Goal: Check status

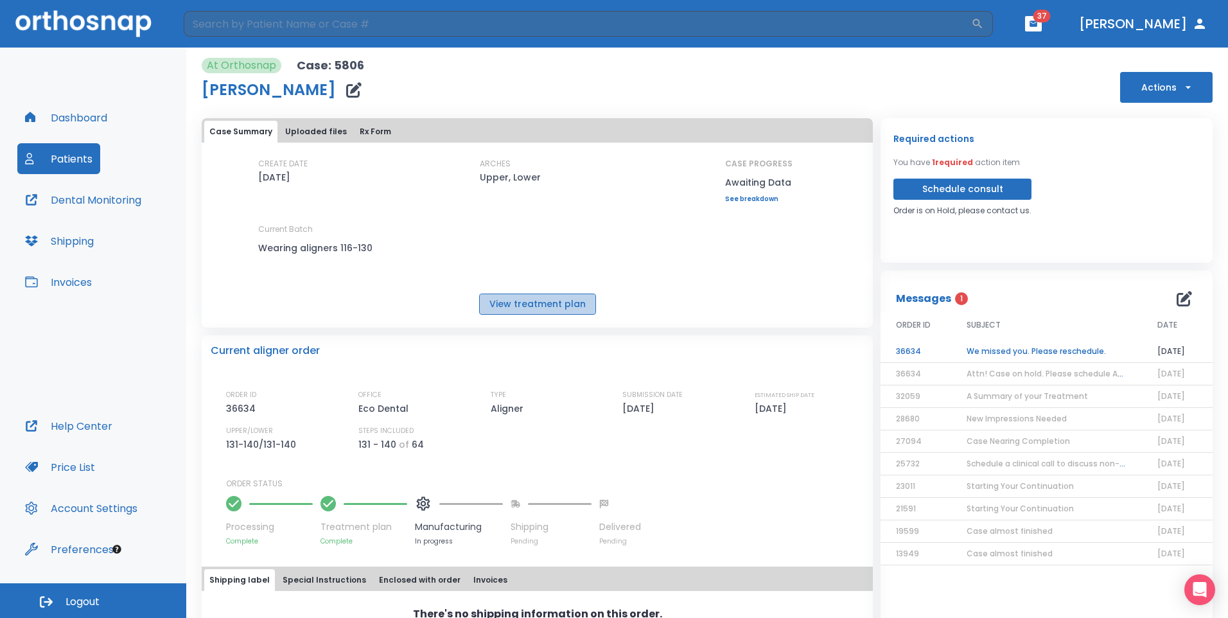
click at [557, 310] on button "View treatment plan" at bounding box center [537, 304] width 117 height 21
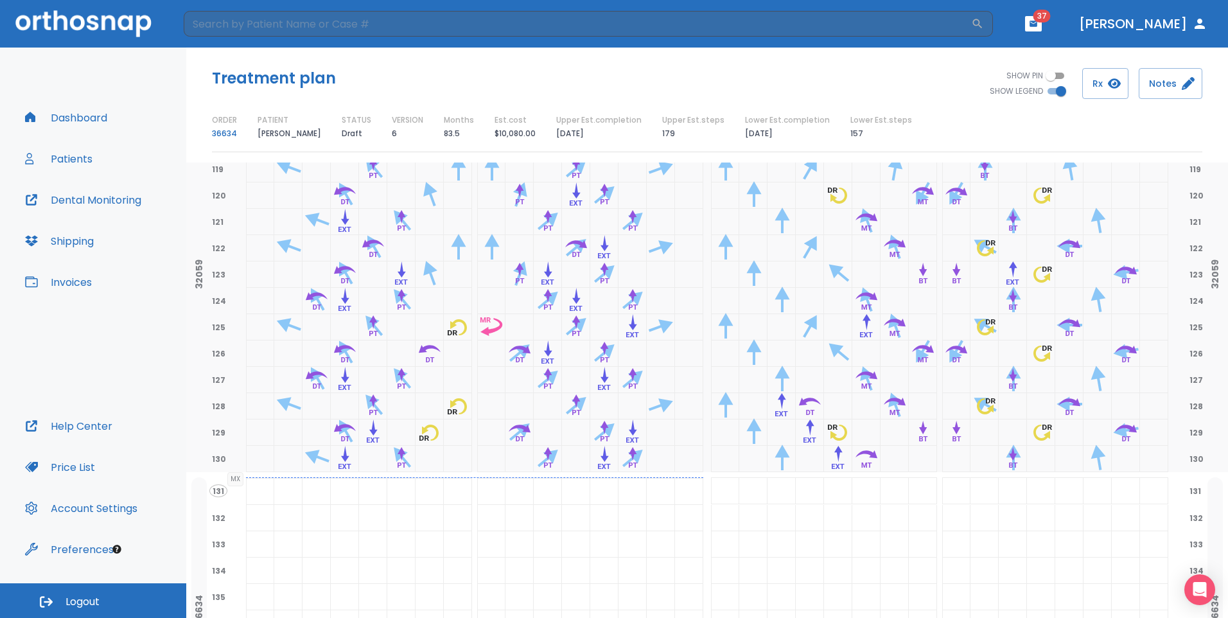
scroll to position [4100, 0]
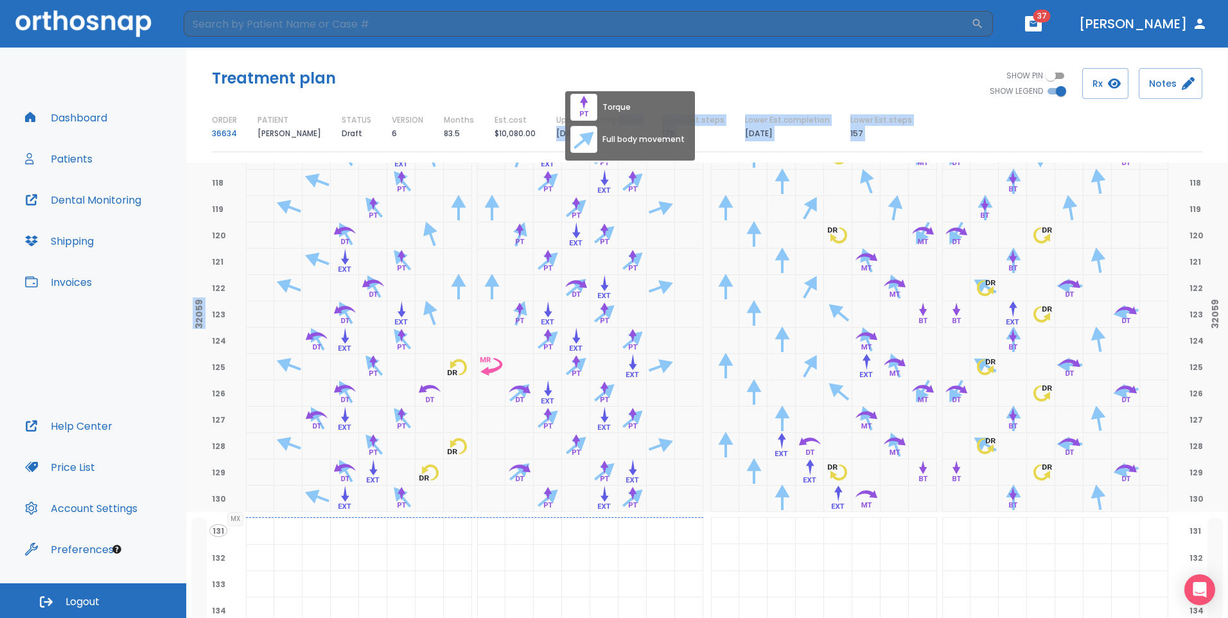
drag, startPoint x: 607, startPoint y: 128, endPoint x: 615, endPoint y: 187, distance: 59.7
click at [615, 187] on div "Treatment plan SHOW PIN SHOW LEGEND Rx Notes ORDER 36634 PATIENT Noza Vafoeva S…" at bounding box center [707, 333] width 1042 height 571
drag, startPoint x: 615, startPoint y: 187, endPoint x: 681, endPoint y: 201, distance: 67.0
click at [681, 201] on div at bounding box center [689, 209] width 28 height 26
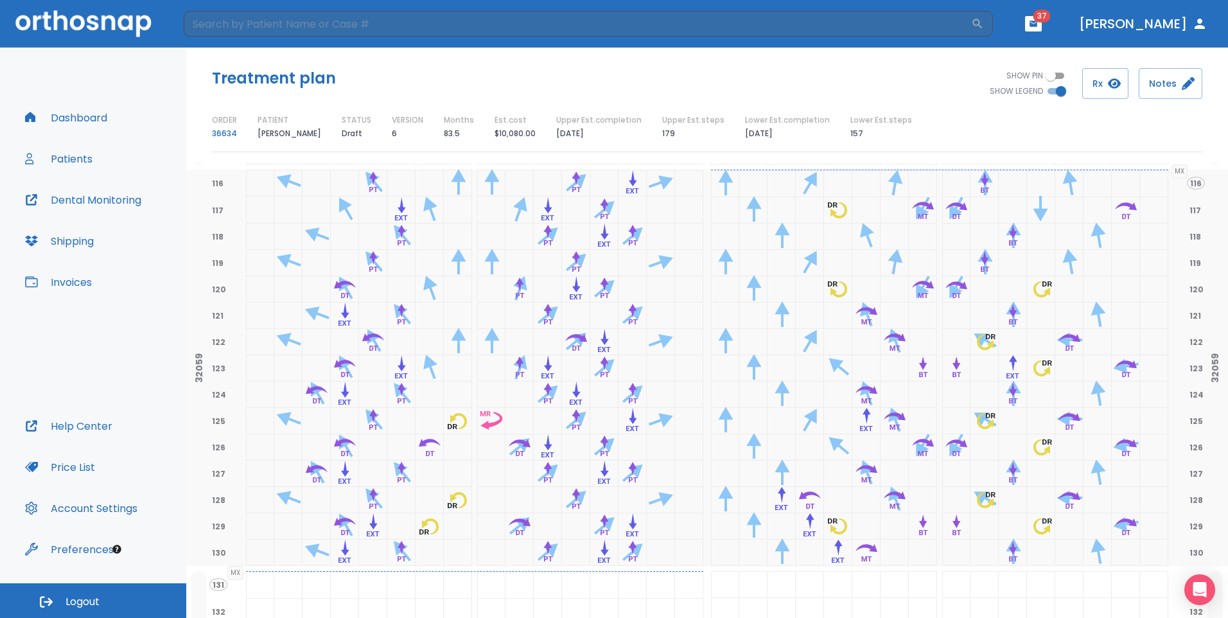
scroll to position [4052, 0]
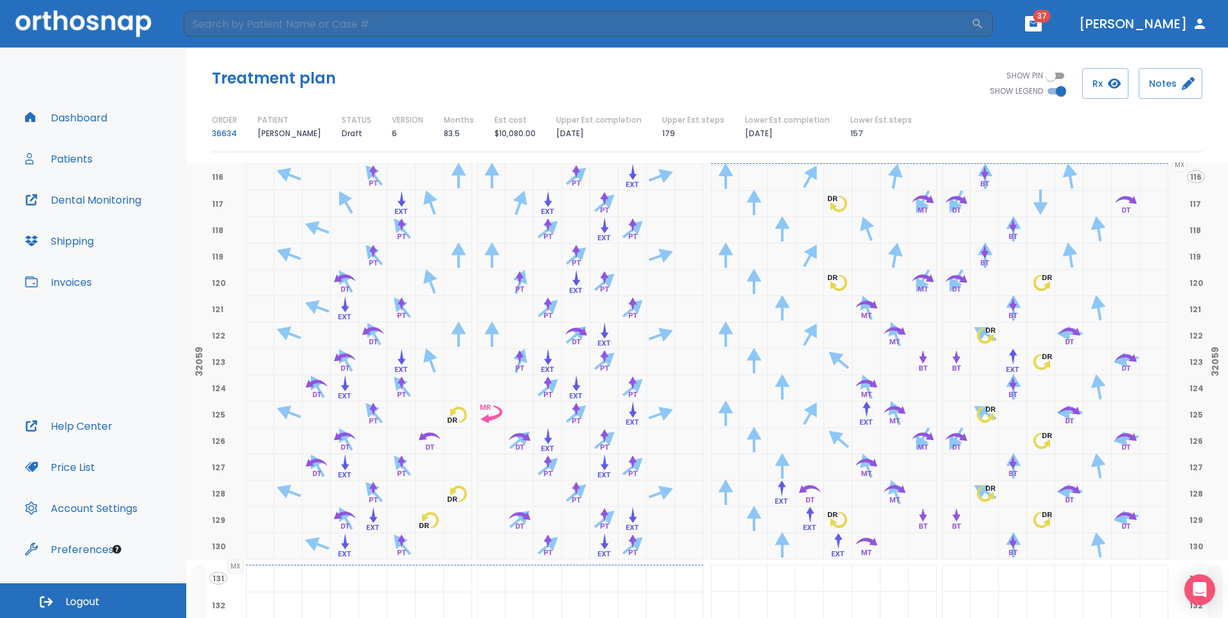
click at [721, 465] on div at bounding box center [725, 467] width 27 height 26
drag, startPoint x: 790, startPoint y: 426, endPoint x: 1133, endPoint y: 449, distance: 343.9
click at [1133, 449] on div "116 MX 116 117 117 118 118 119 119 120 120 121 121 122 122 123 123 124 124 125 …" at bounding box center [707, 361] width 996 height 396
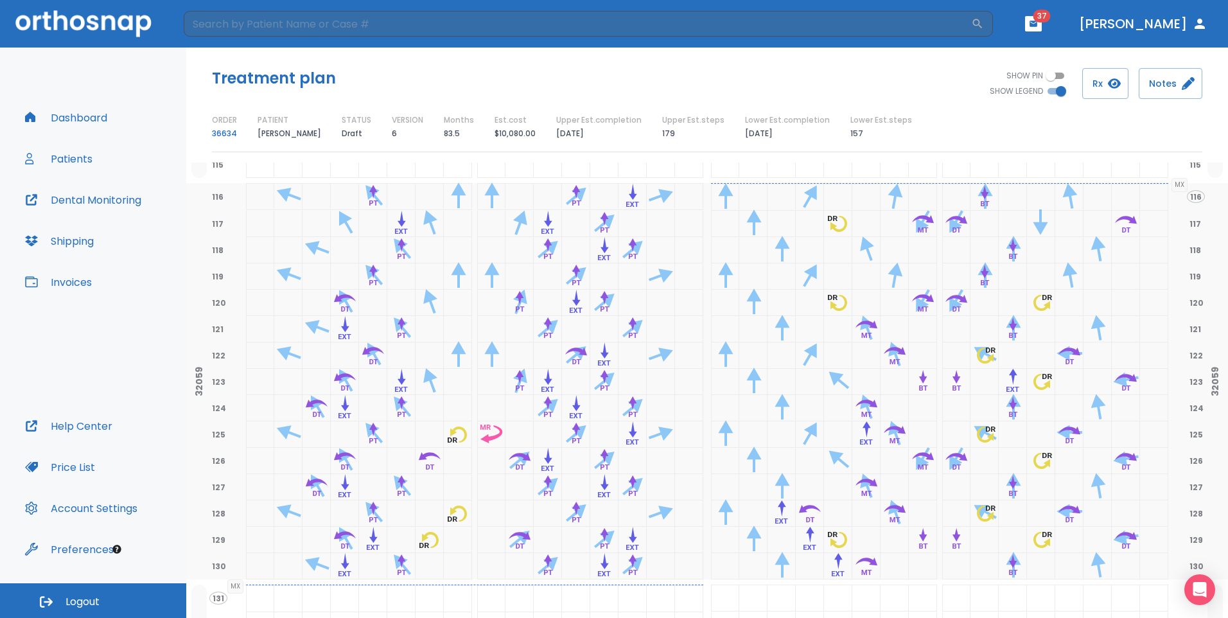
scroll to position [4046, 0]
